Goal: Navigation & Orientation: Understand site structure

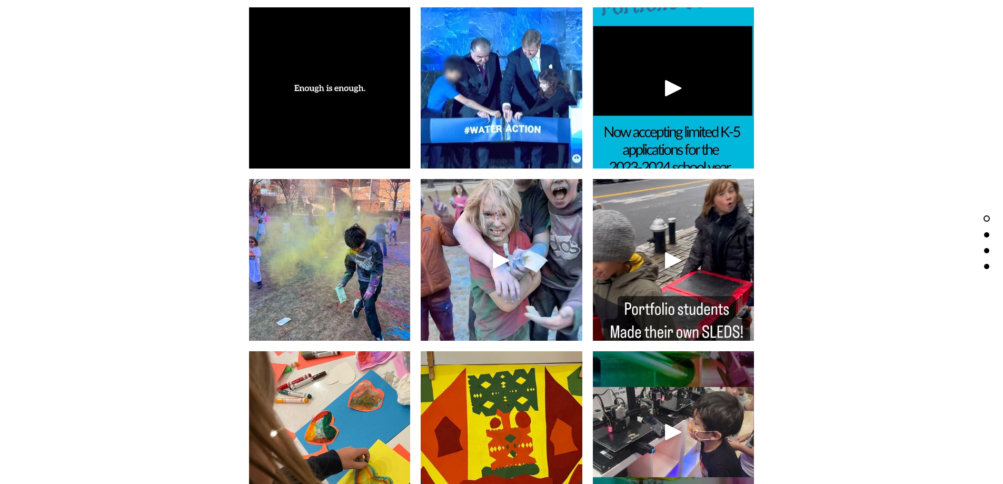
scroll to position [2739, 0]
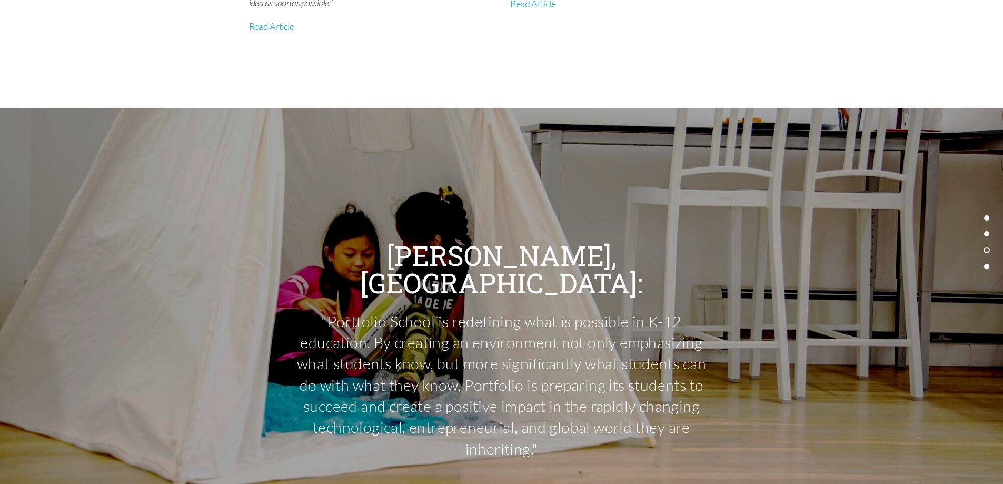
scroll to position [4371, 0]
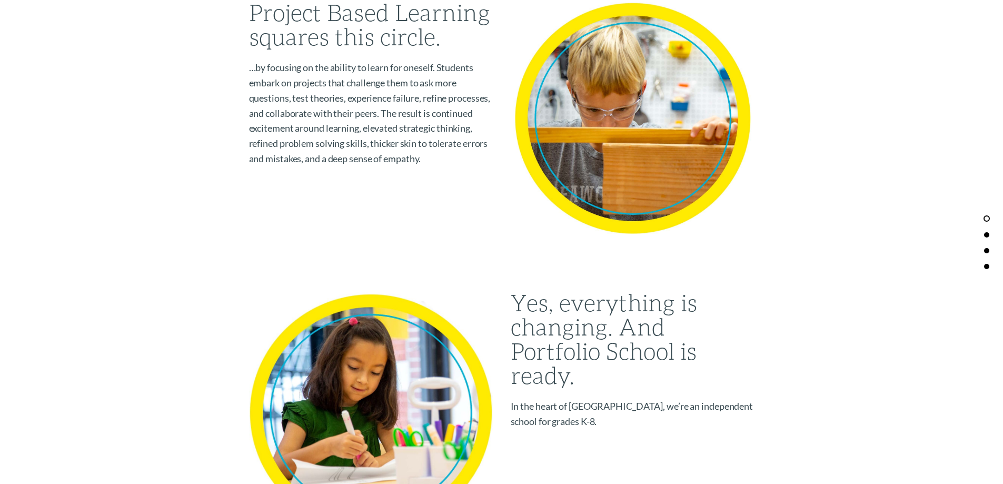
scroll to position [948, 0]
